Goal: Check status: Check status

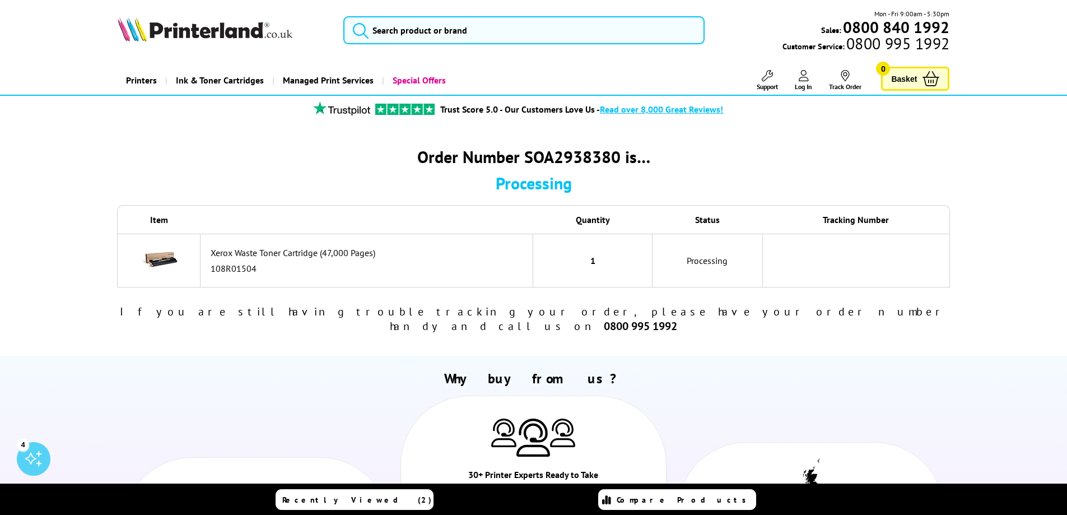
click at [804, 77] on icon at bounding box center [804, 75] width 10 height 11
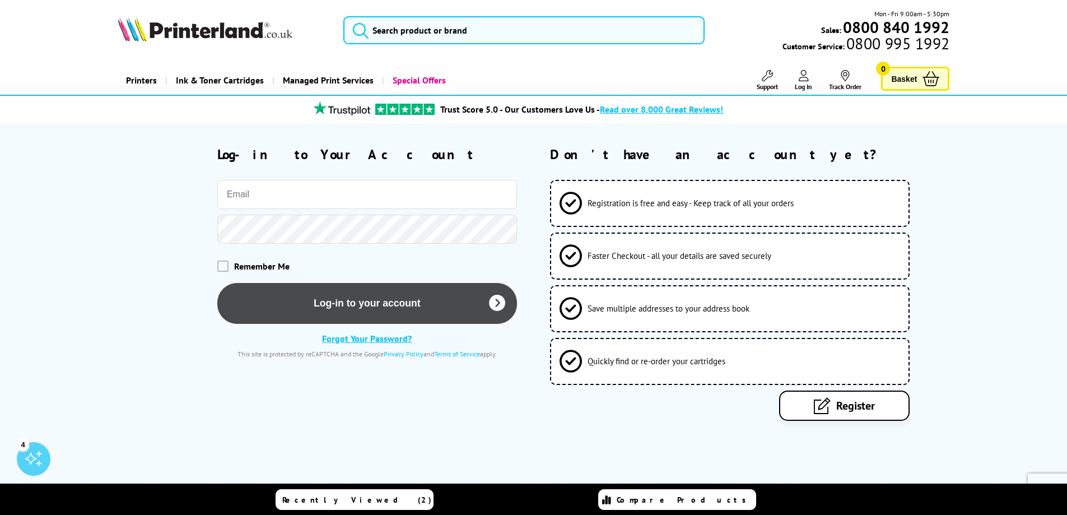
type input "[EMAIL_ADDRESS][DOMAIN_NAME]"
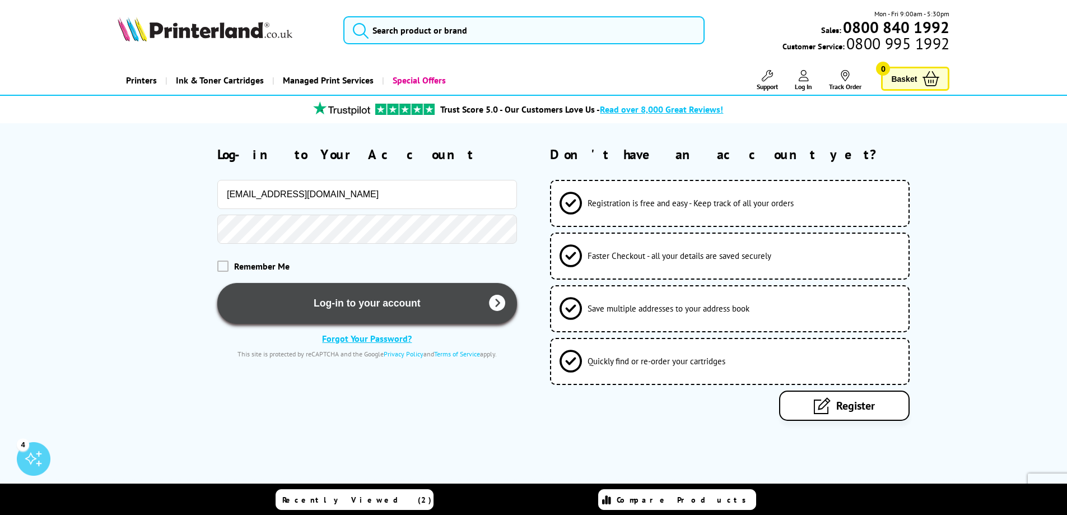
click at [356, 301] on button "Log-in to your account" at bounding box center [367, 303] width 300 height 41
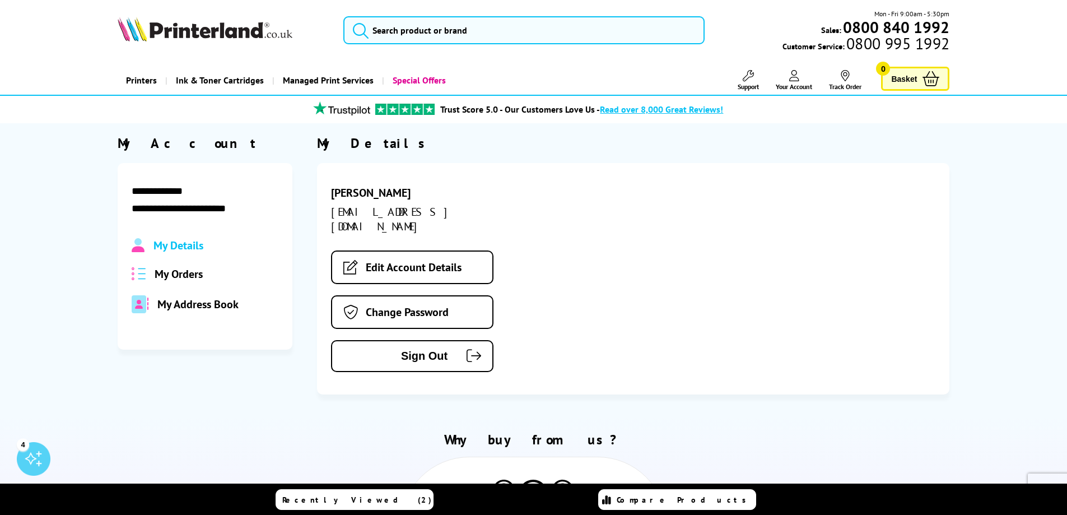
click at [173, 270] on span "My Orders" at bounding box center [179, 274] width 48 height 15
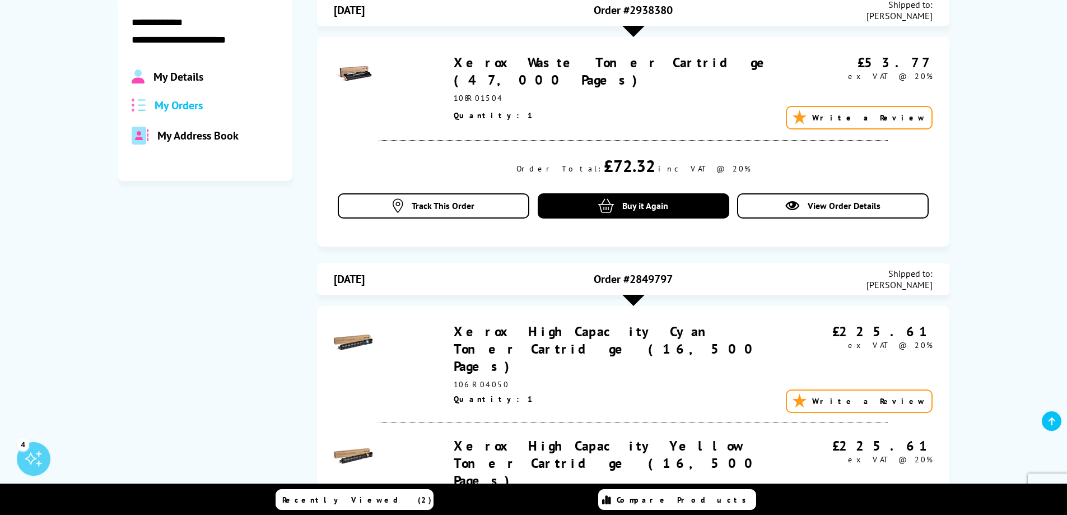
scroll to position [168, 0]
click at [431, 207] on span "Track This Order" at bounding box center [443, 206] width 63 height 11
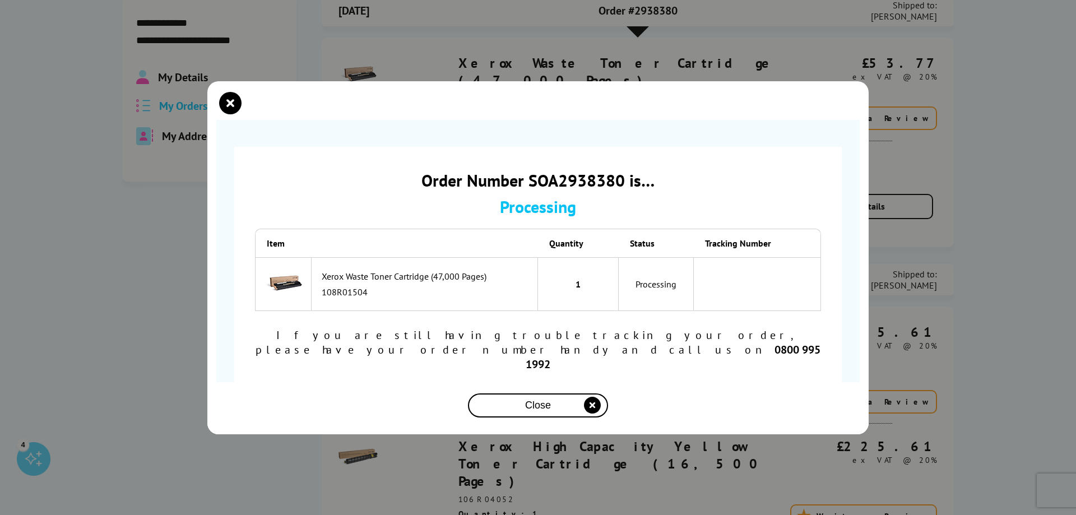
click at [517, 395] on div "Close" at bounding box center [537, 405] width 131 height 21
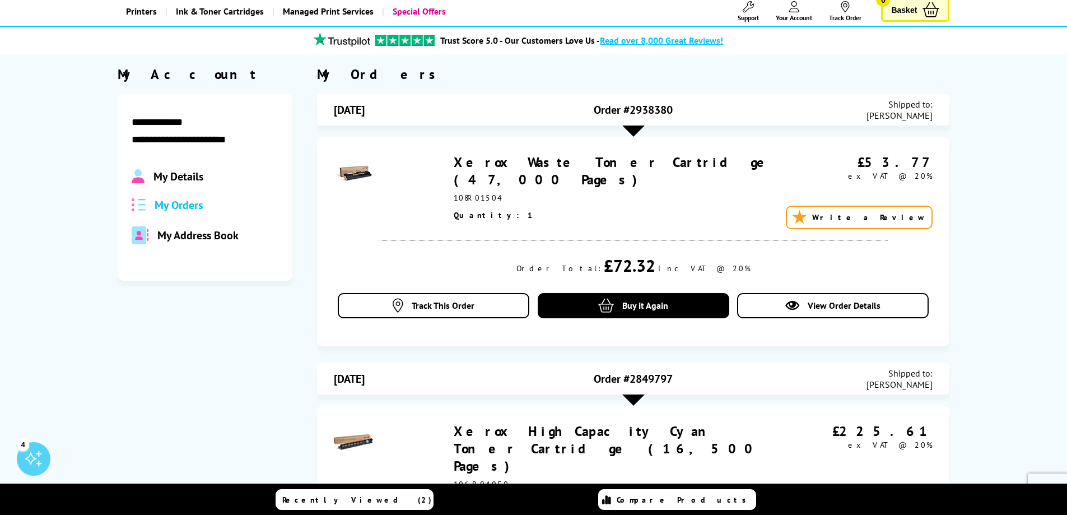
scroll to position [0, 0]
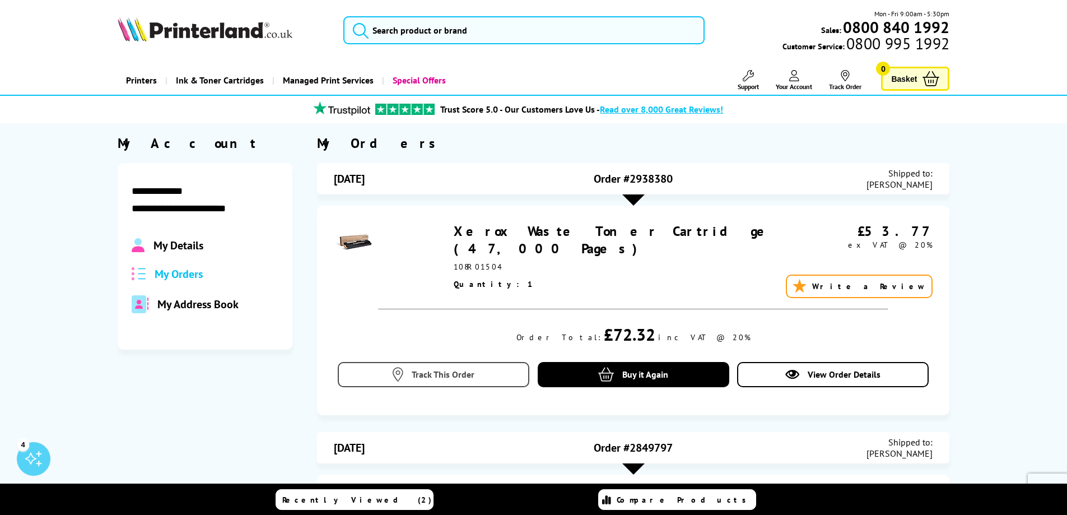
click at [428, 377] on span "Track This Order" at bounding box center [443, 374] width 63 height 11
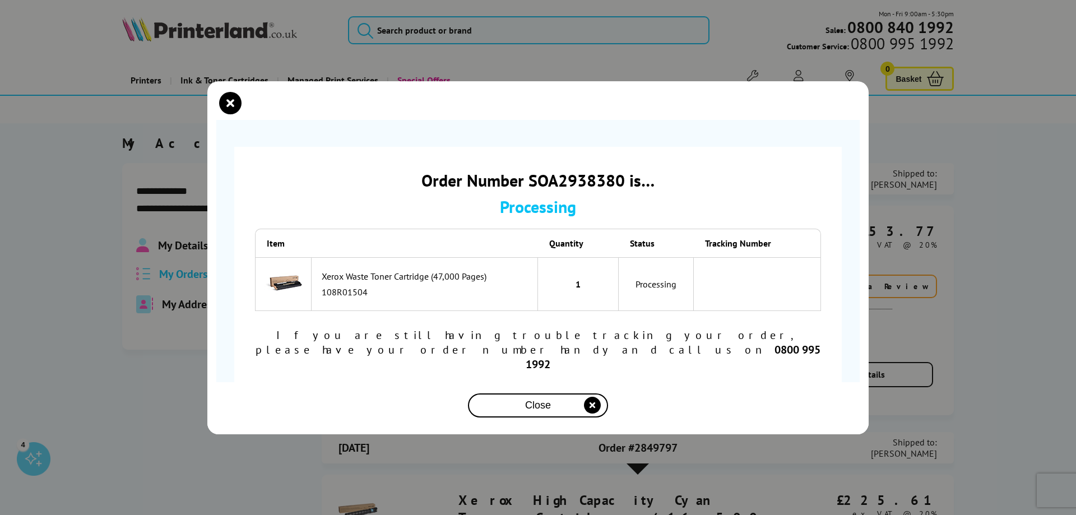
click at [595, 397] on icon "close modal" at bounding box center [592, 405] width 17 height 17
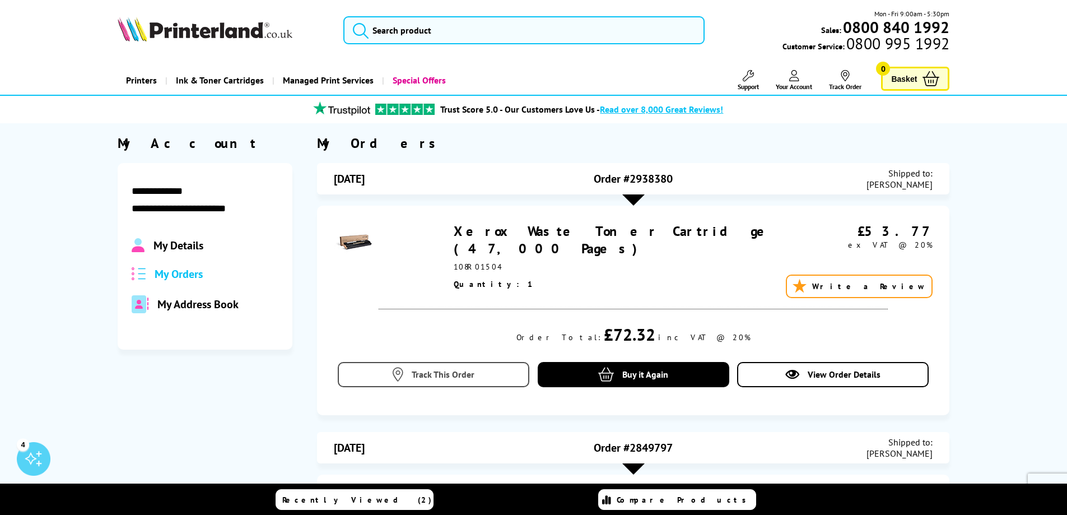
click at [417, 373] on span "Track This Order" at bounding box center [443, 374] width 63 height 11
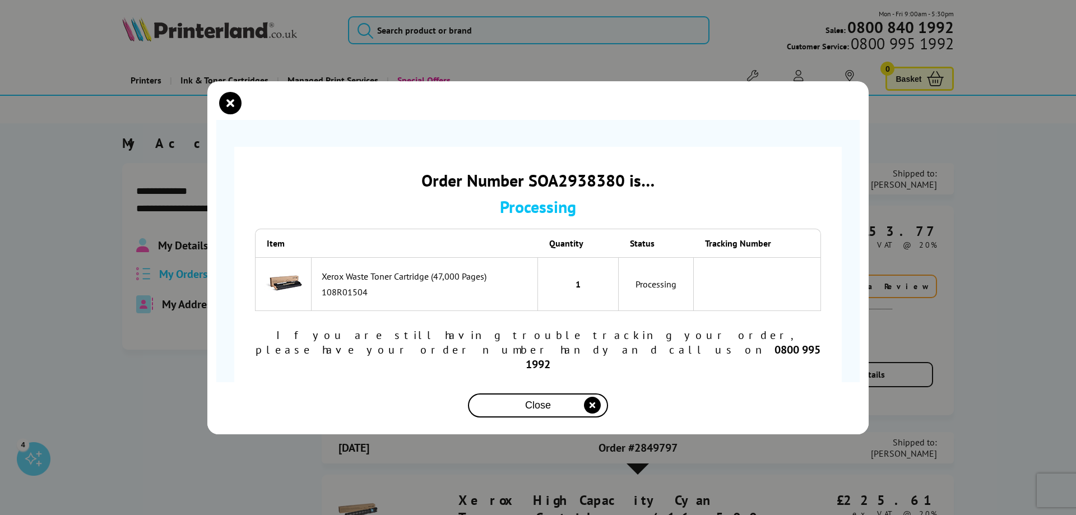
click at [528, 400] on span "Close" at bounding box center [538, 406] width 26 height 12
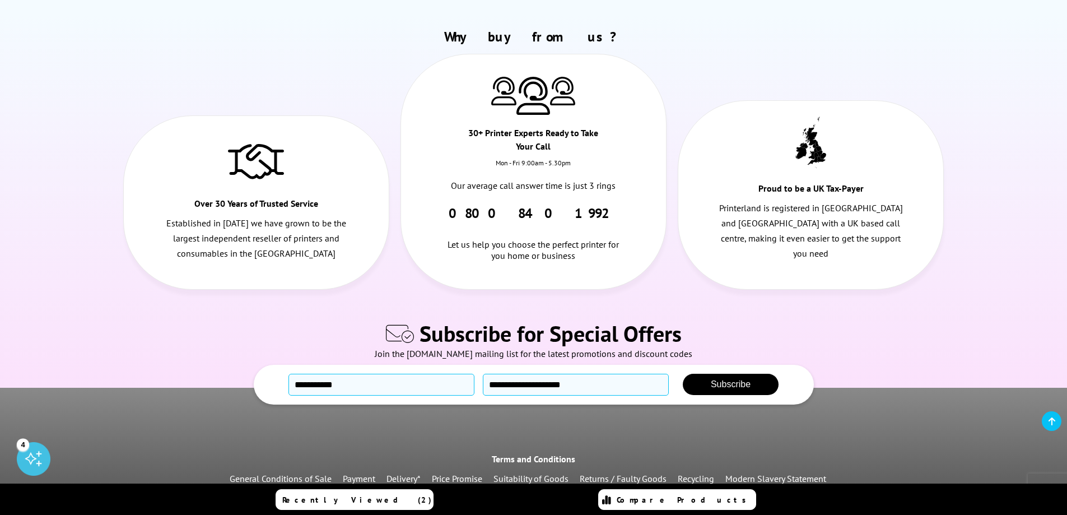
scroll to position [1838, 0]
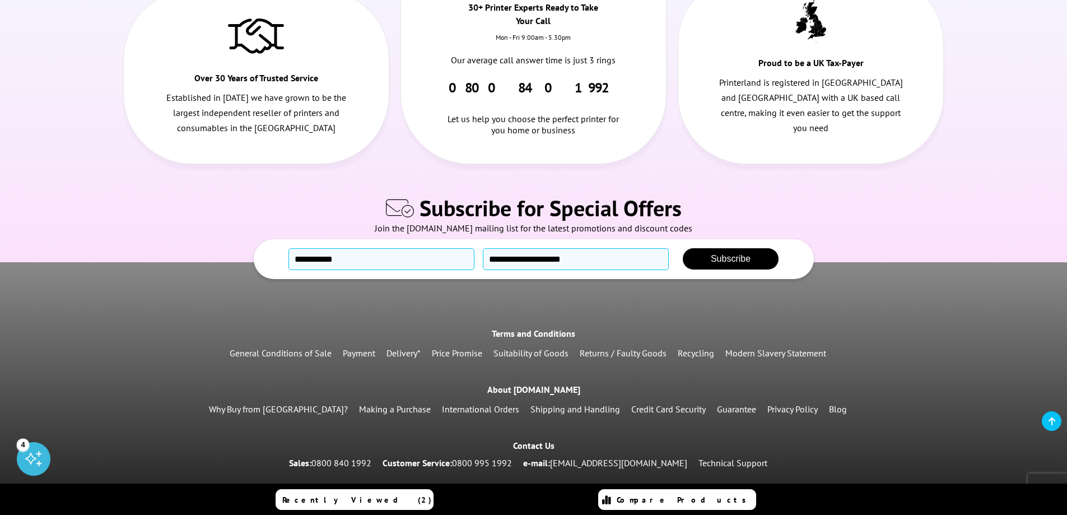
click at [1052, 425] on icon at bounding box center [1052, 421] width 7 height 9
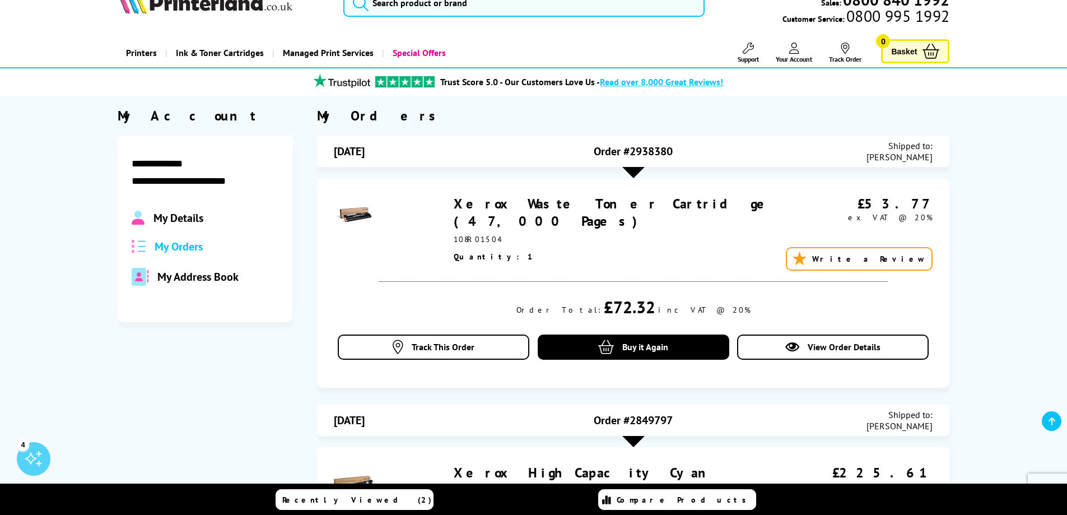
scroll to position [0, 0]
